Goal: Task Accomplishment & Management: Manage account settings

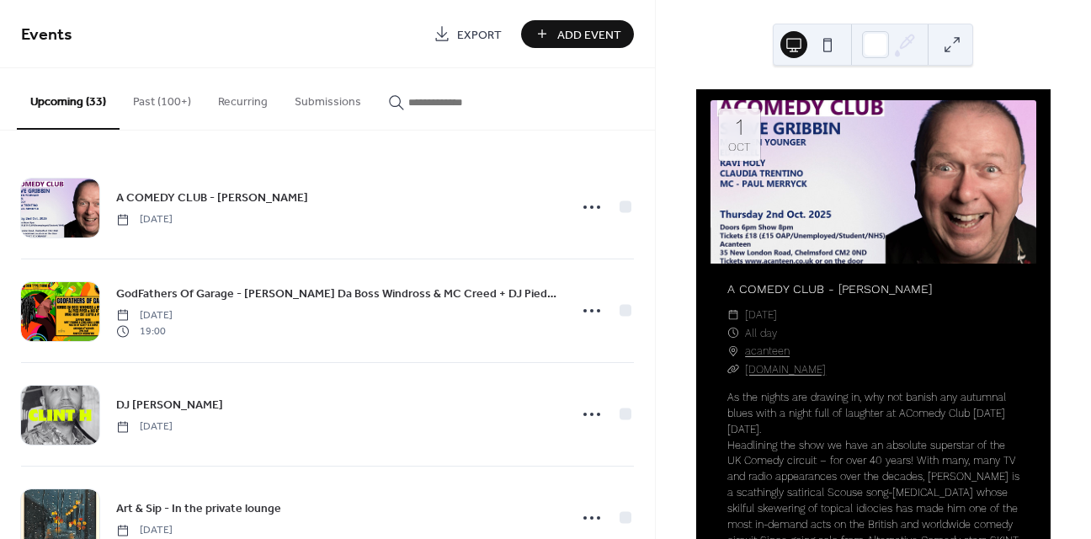
click at [582, 38] on span "Add Event" at bounding box center [589, 35] width 64 height 18
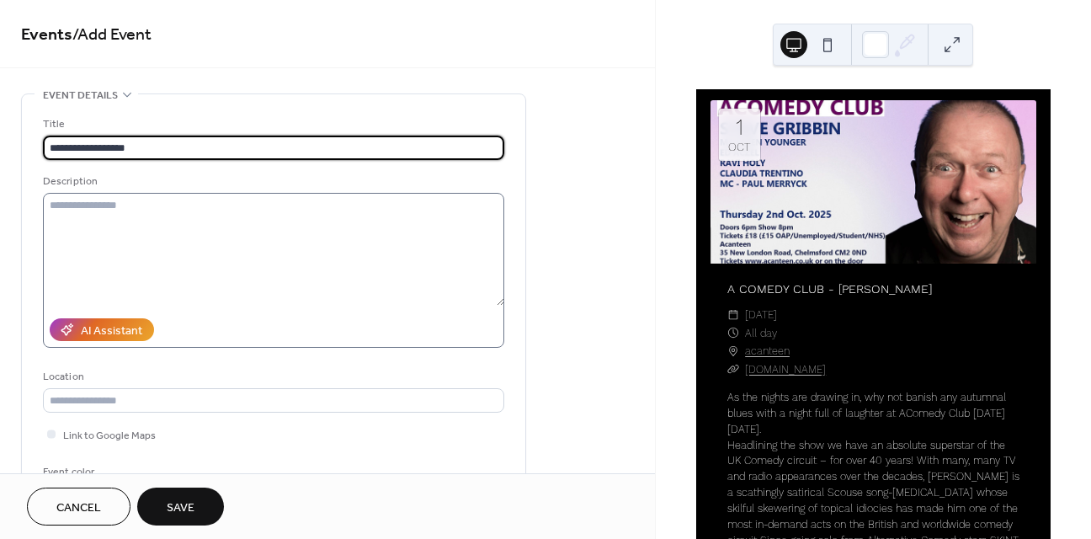
type input "**********"
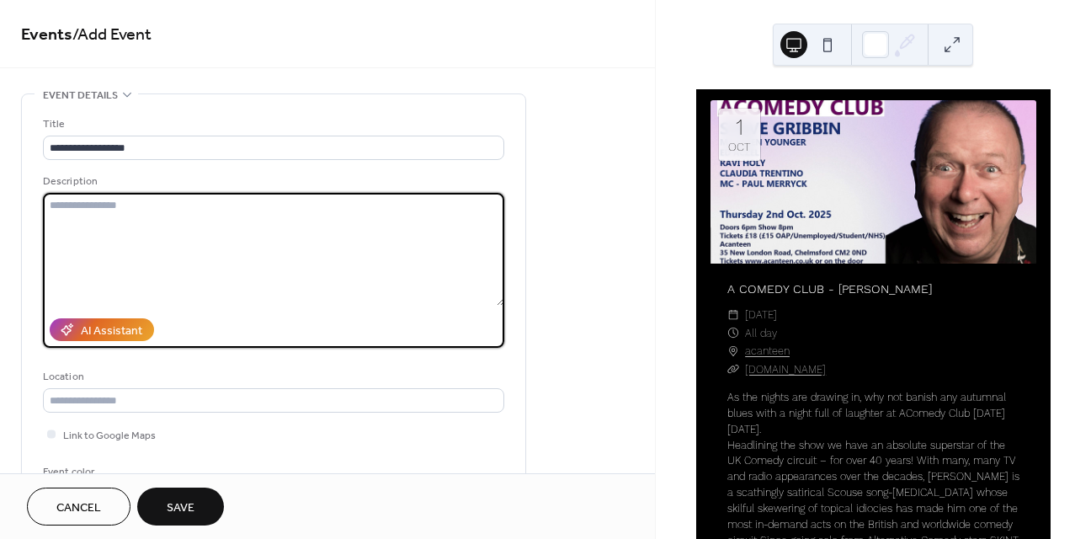
click at [187, 286] on textarea at bounding box center [273, 249] width 461 height 113
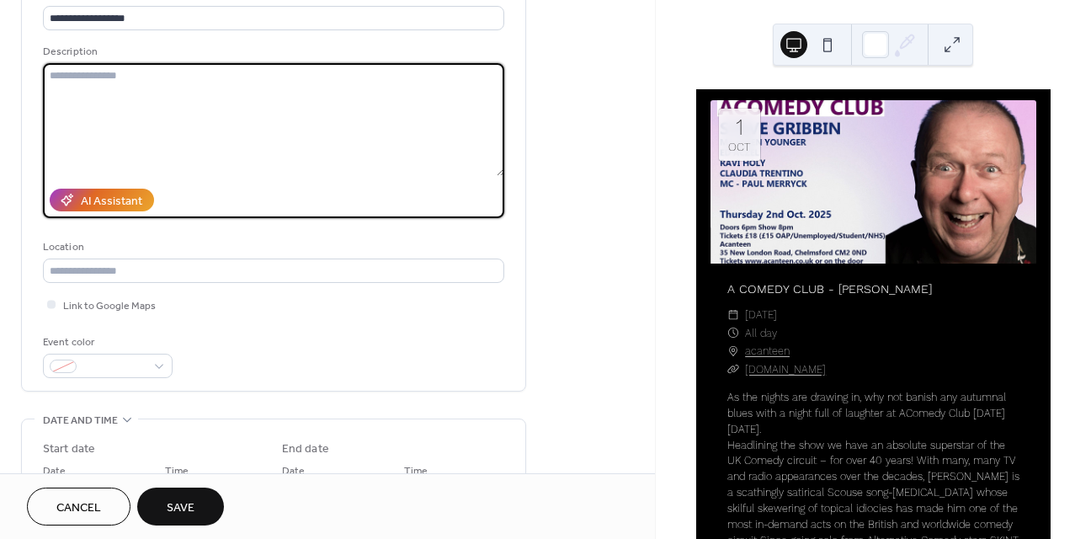
scroll to position [249, 0]
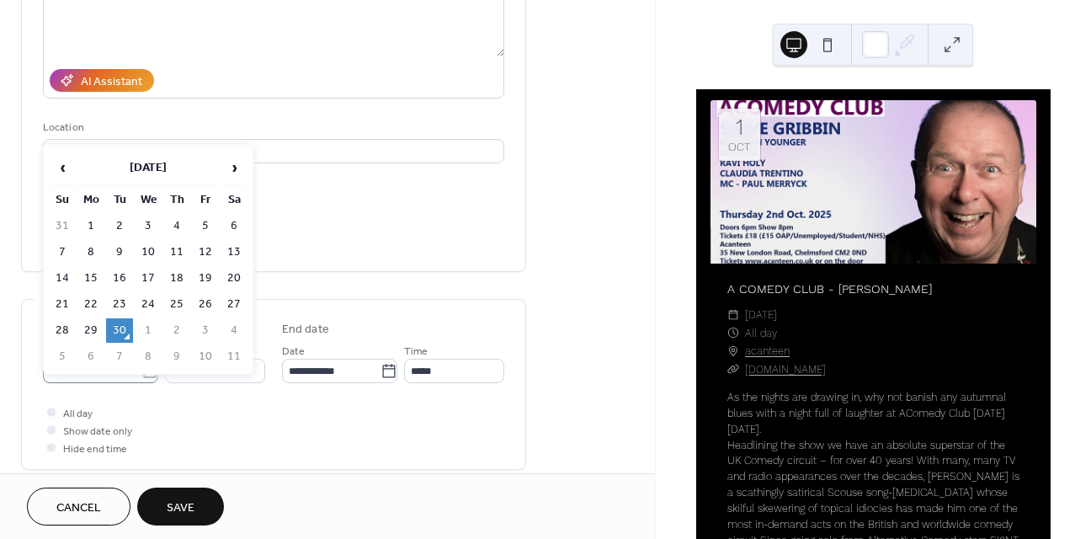
click at [142, 366] on body "**********" at bounding box center [545, 269] width 1091 height 539
click at [204, 326] on td "3" at bounding box center [205, 330] width 27 height 24
type input "**********"
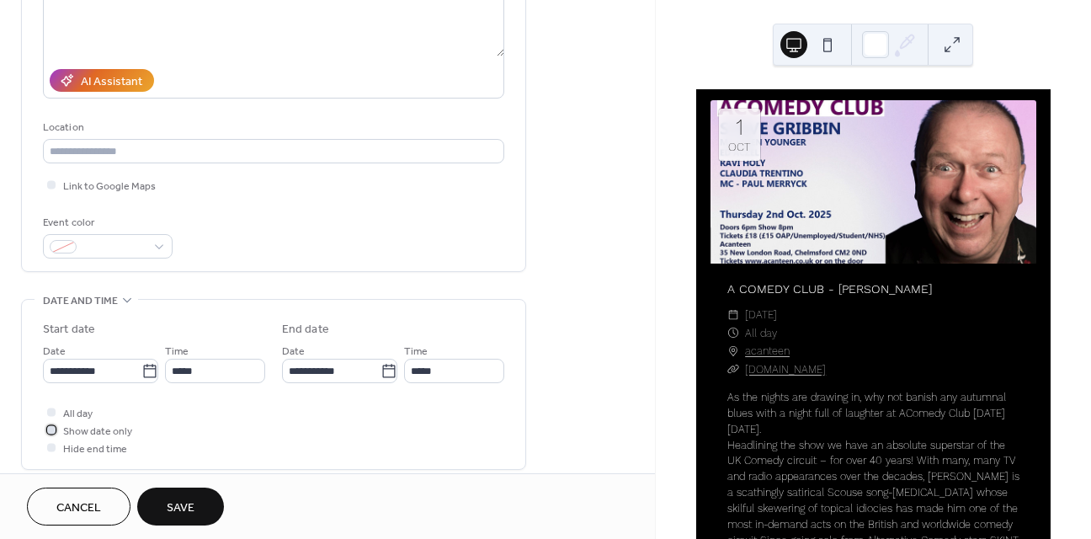
click at [58, 433] on div at bounding box center [51, 429] width 17 height 17
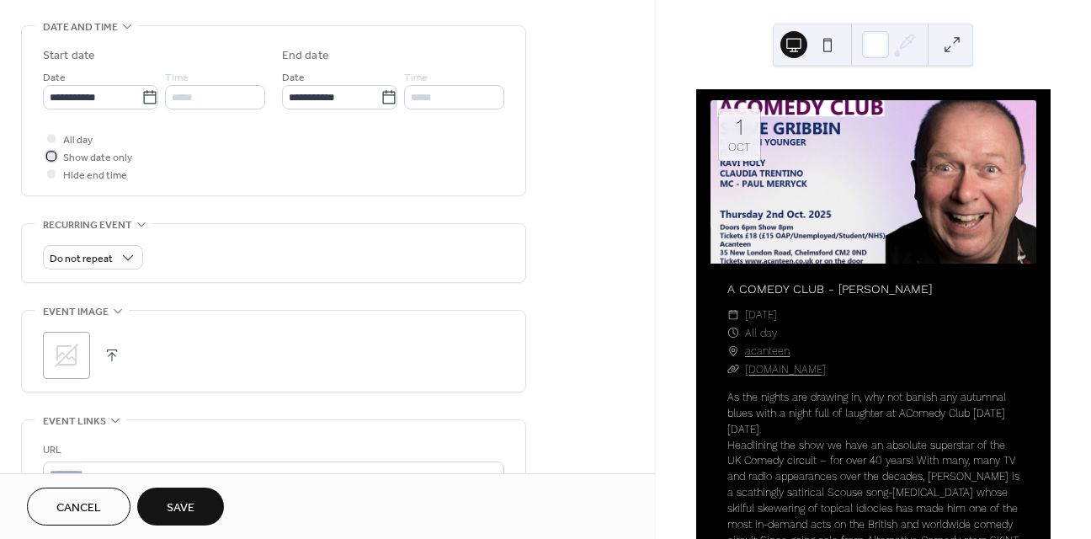
scroll to position [528, 0]
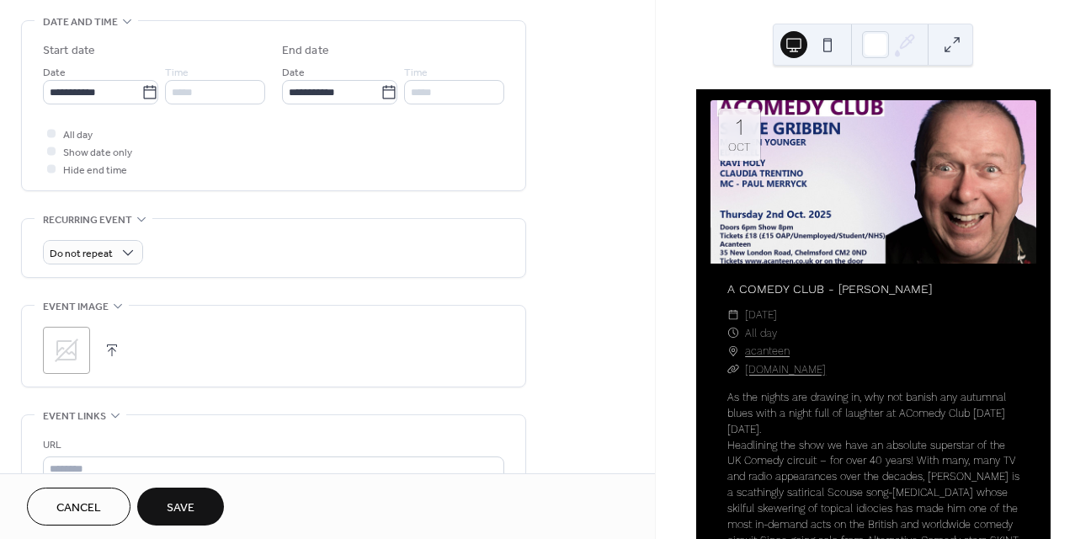
click at [83, 348] on div ";" at bounding box center [66, 350] width 47 height 47
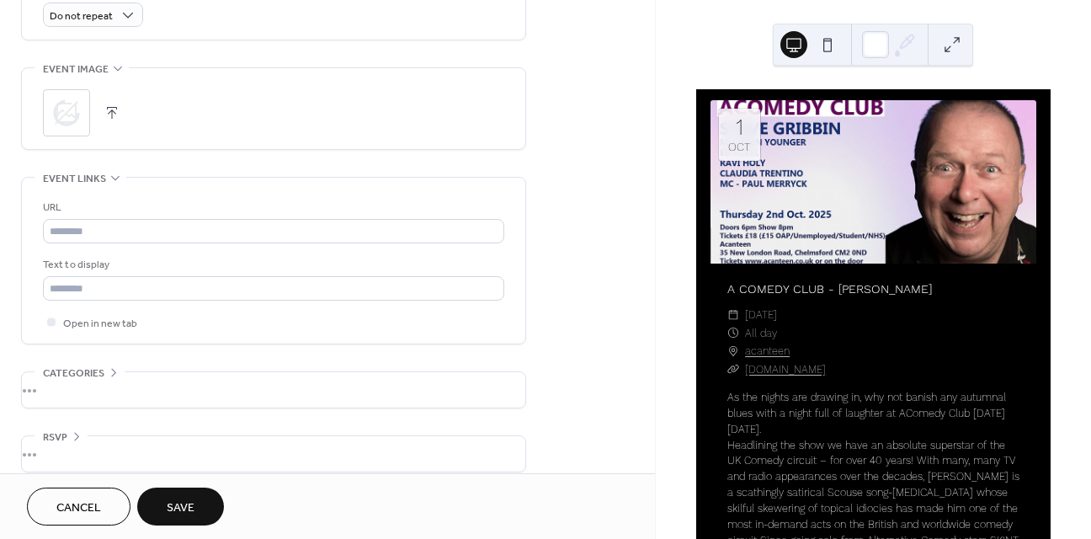
scroll to position [781, 0]
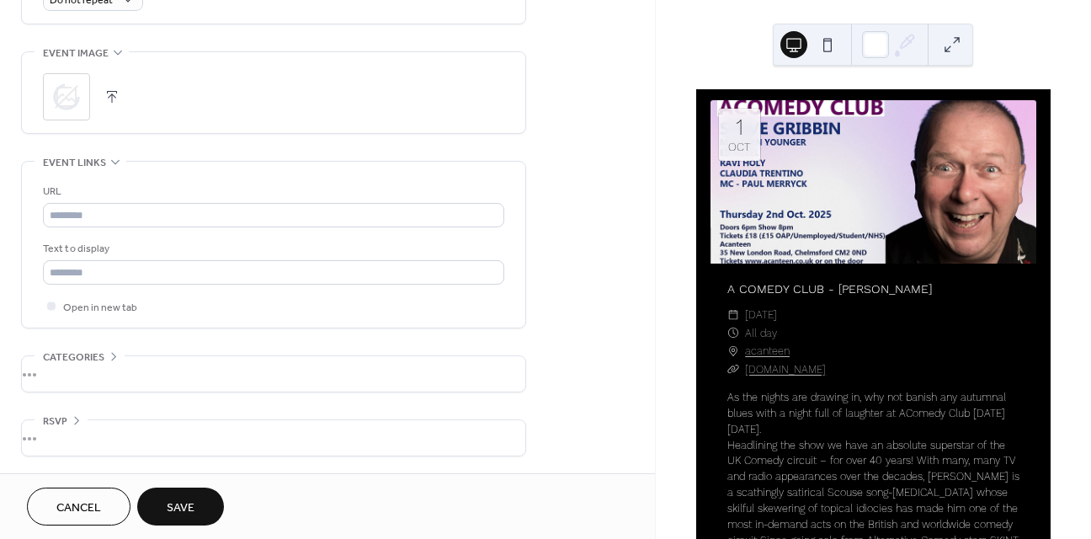
click at [187, 504] on span "Save" at bounding box center [181, 508] width 28 height 18
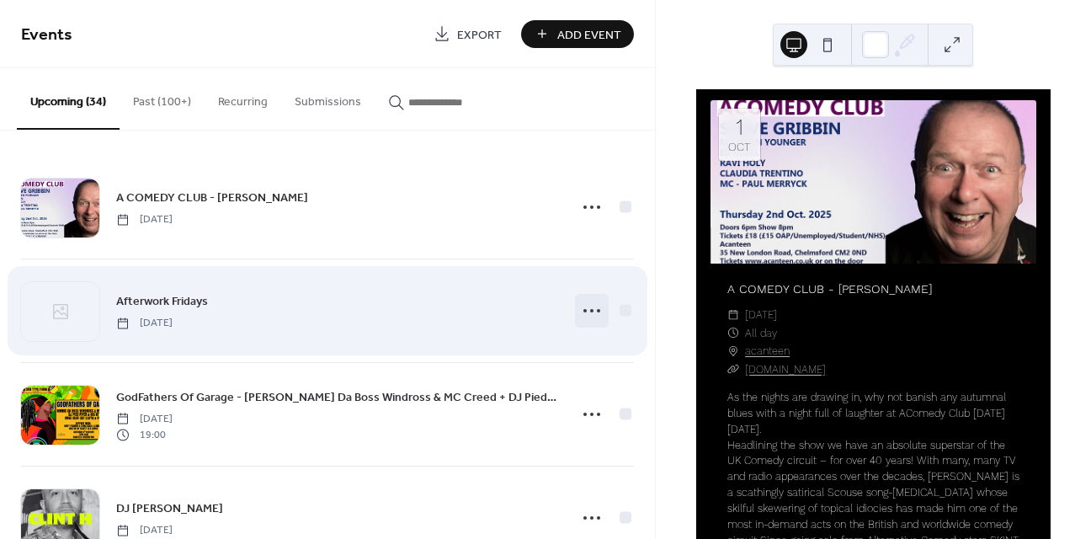
click at [590, 311] on icon at bounding box center [591, 310] width 27 height 27
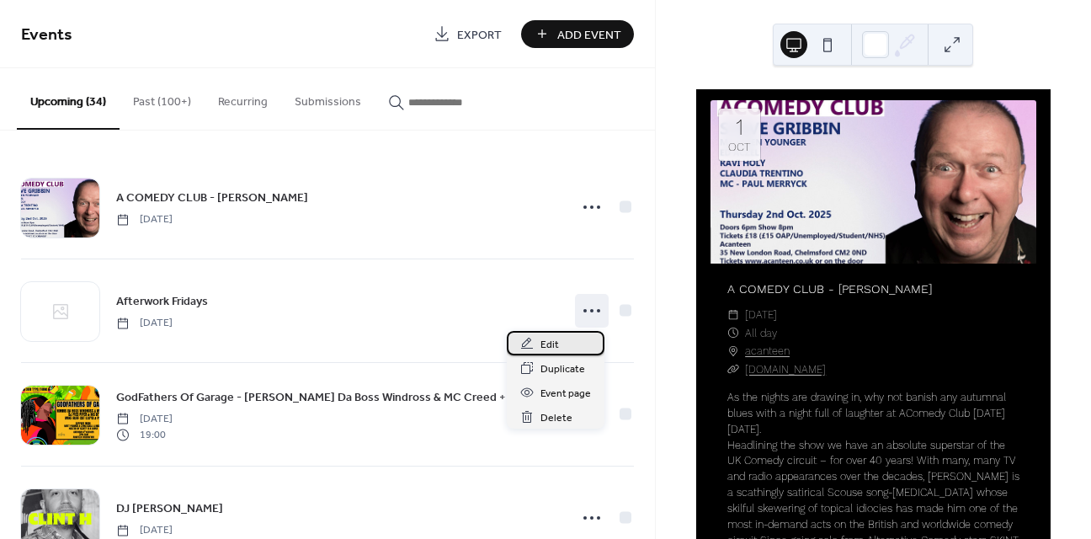
click at [567, 340] on div "Edit" at bounding box center [556, 343] width 98 height 24
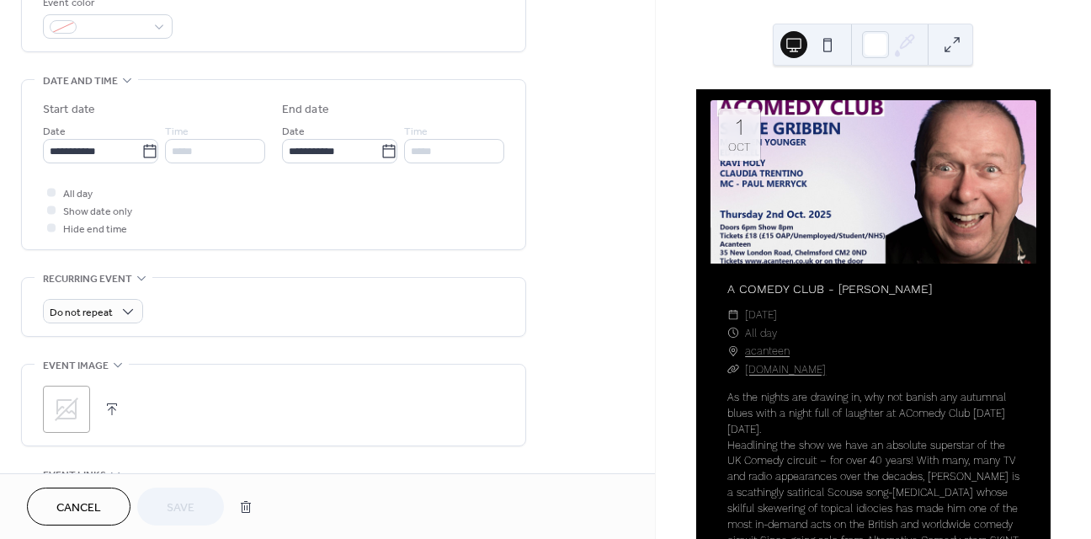
scroll to position [490, 0]
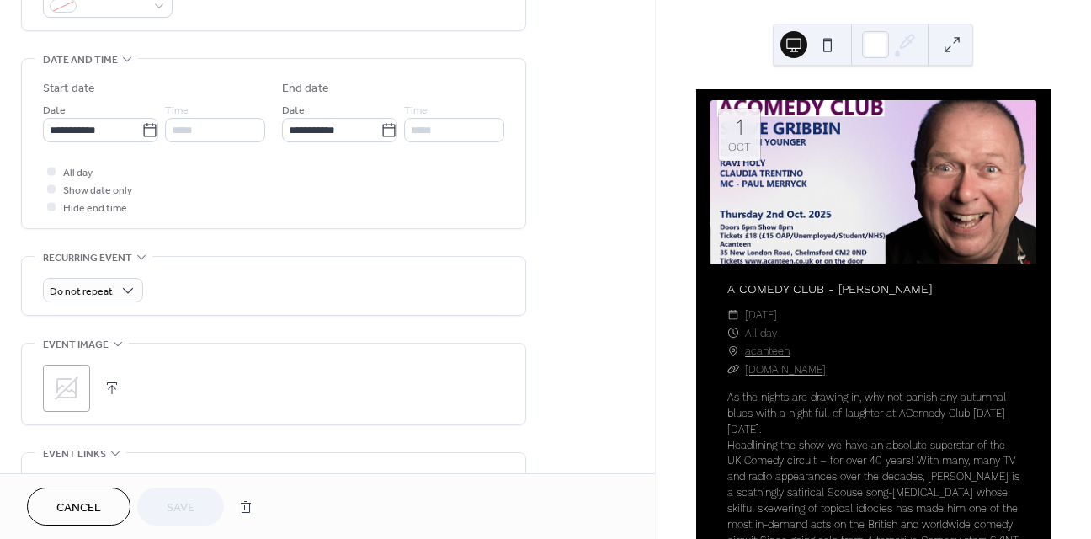
click at [109, 389] on button "button" at bounding box center [112, 388] width 24 height 24
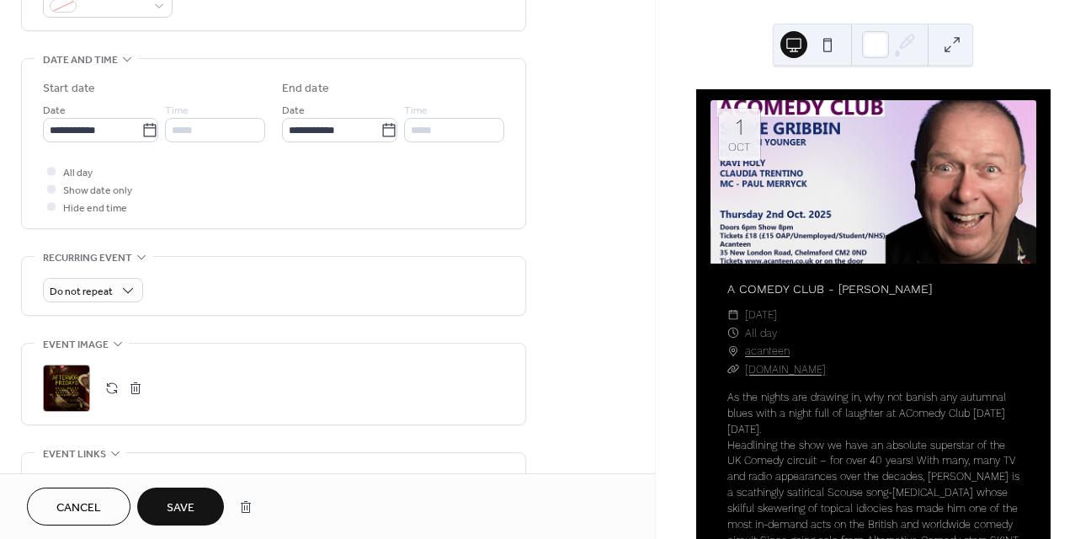
click at [175, 514] on span "Save" at bounding box center [181, 508] width 28 height 18
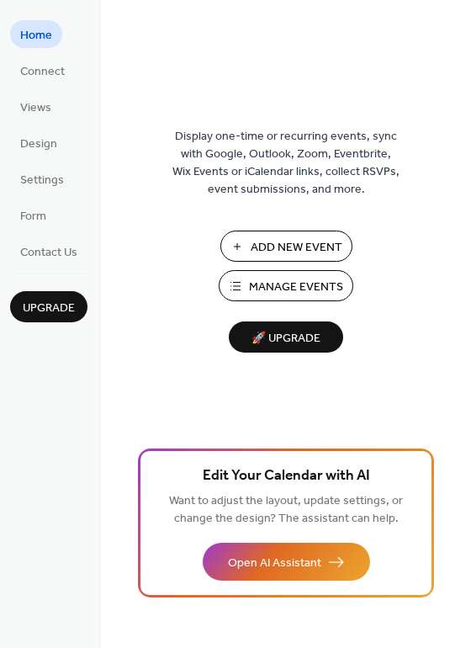
click at [281, 284] on span "Manage Events" at bounding box center [296, 288] width 94 height 18
click at [278, 270] on button "Manage Events" at bounding box center [286, 285] width 135 height 31
